Goal: Find specific page/section: Find specific page/section

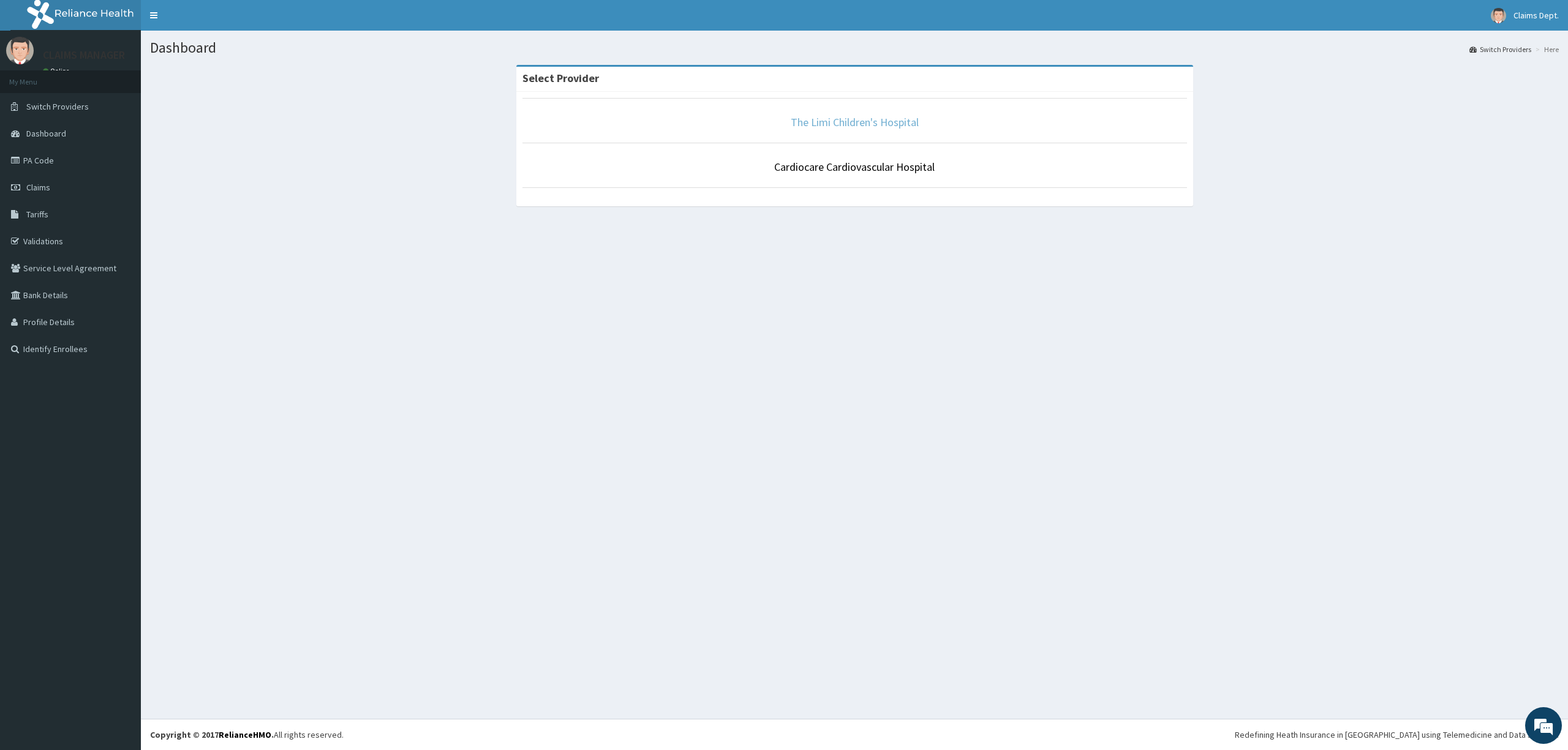
click at [849, 119] on link "The Limi Children's Hospital" at bounding box center [854, 122] width 128 height 14
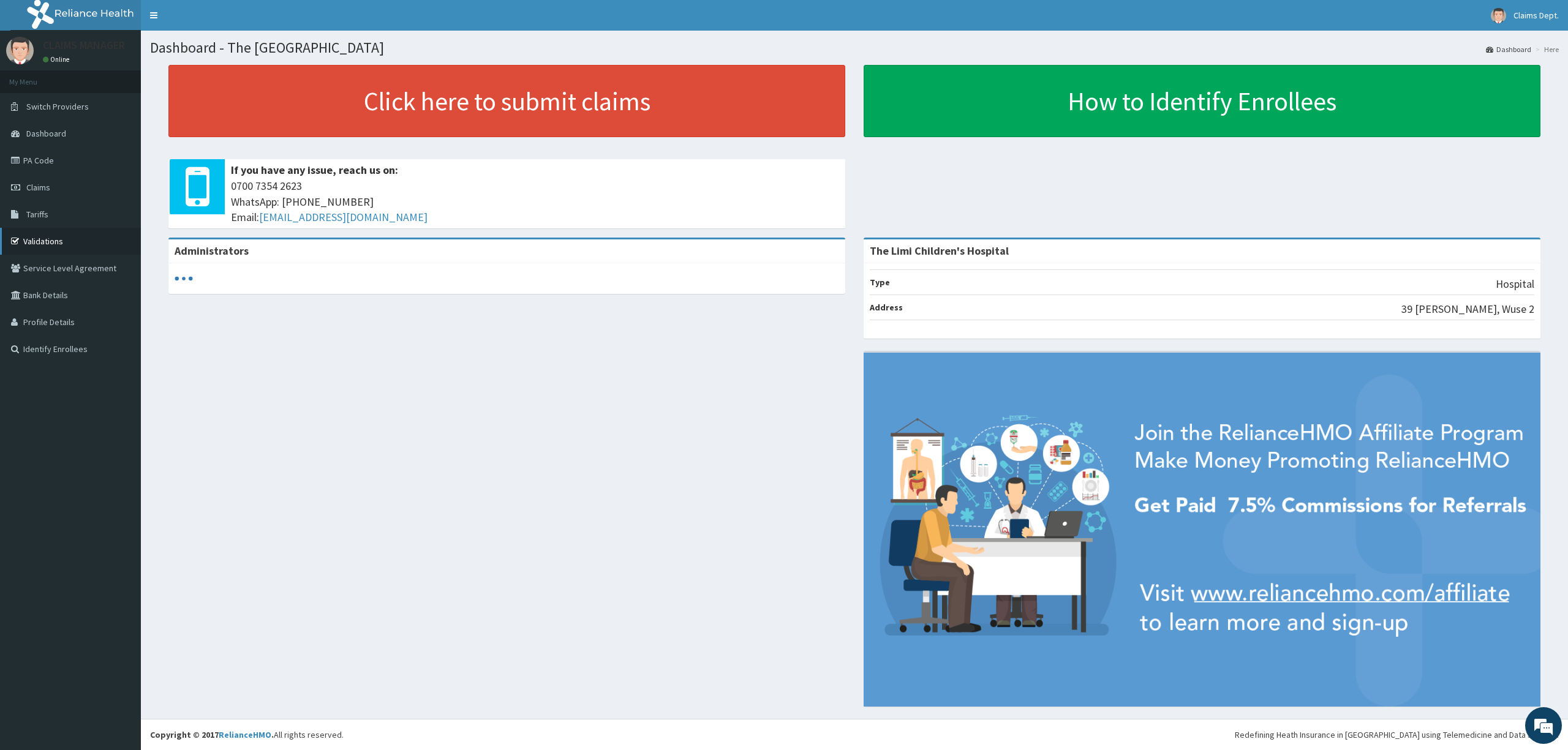
click at [72, 243] on link "Validations" at bounding box center [70, 241] width 141 height 27
